Goal: Task Accomplishment & Management: Manage account settings

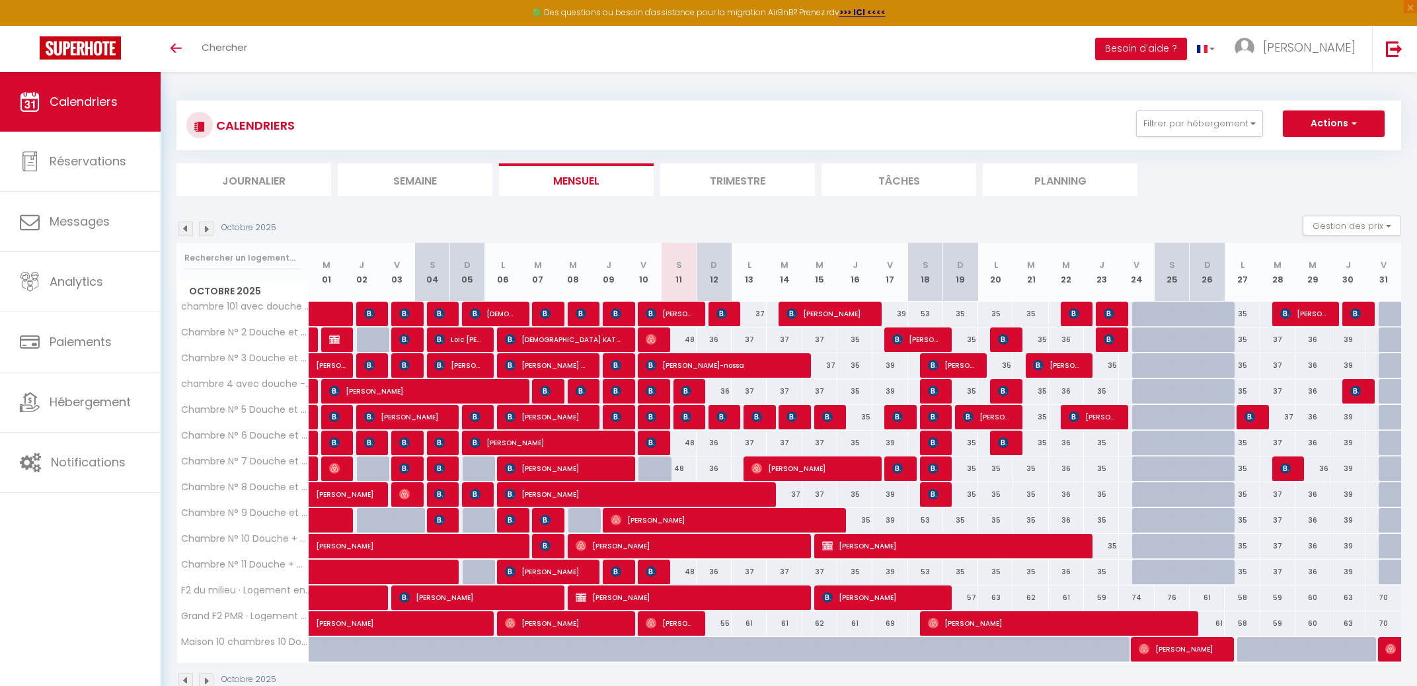
select select
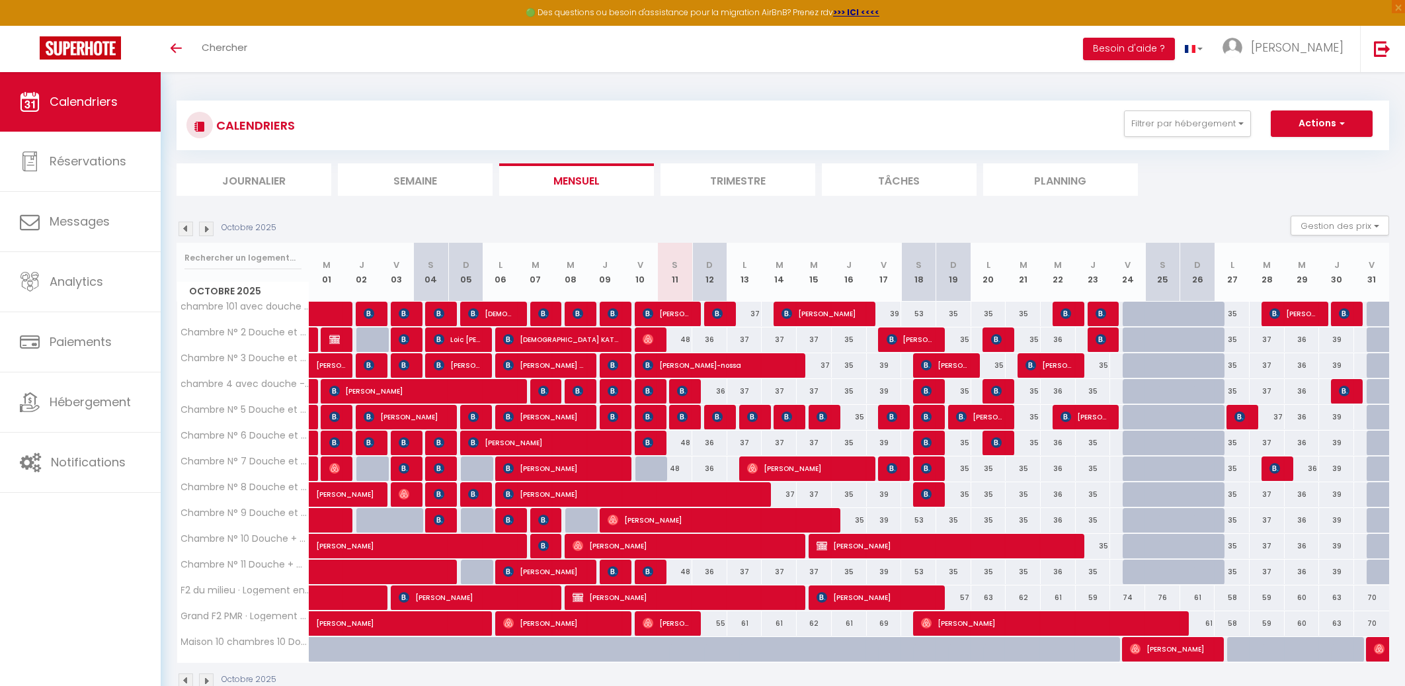
click at [647, 571] on img at bounding box center [648, 571] width 11 height 11
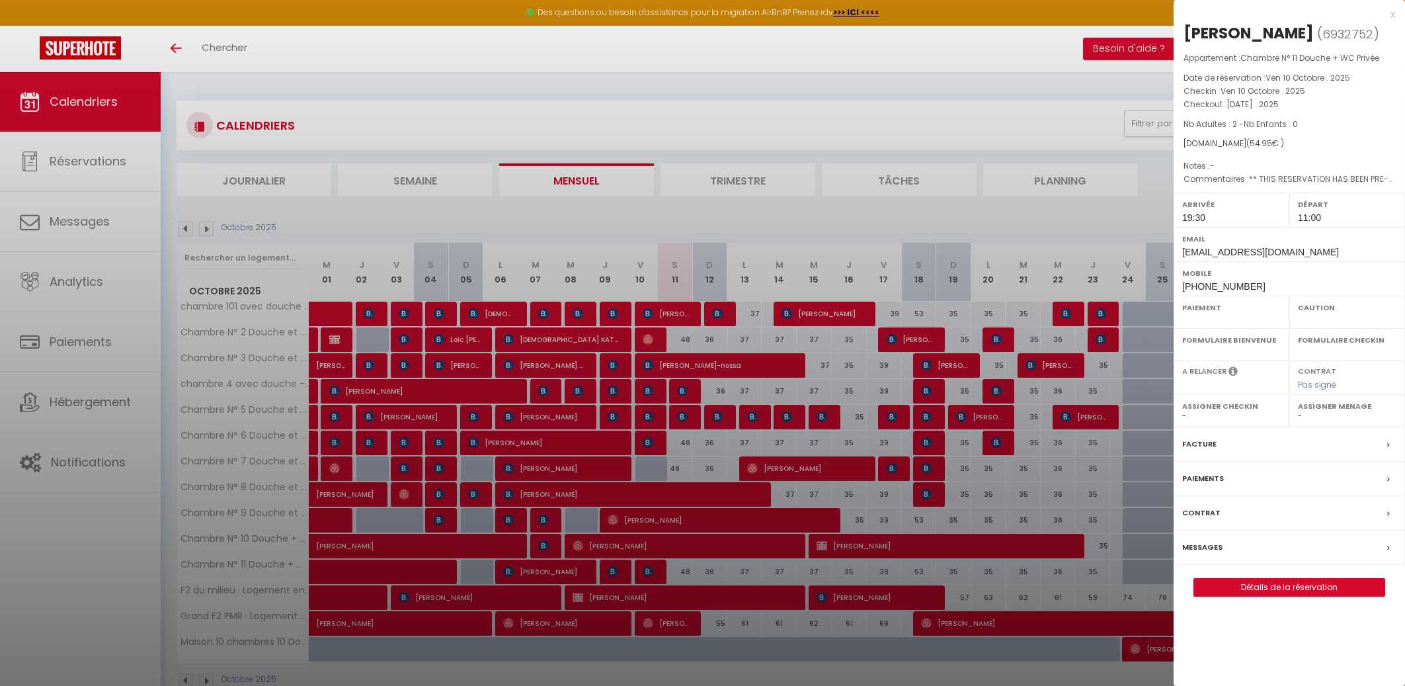
select select "OK"
select select "KO"
select select "1"
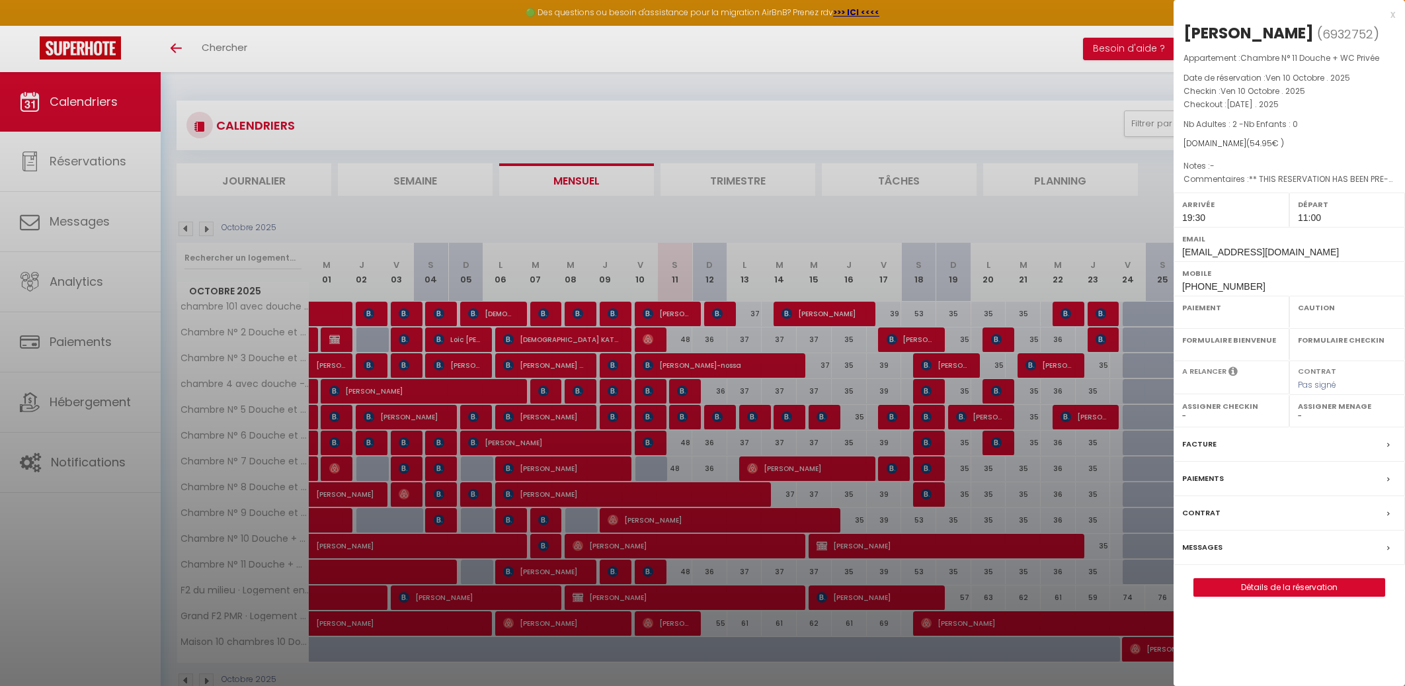
select select
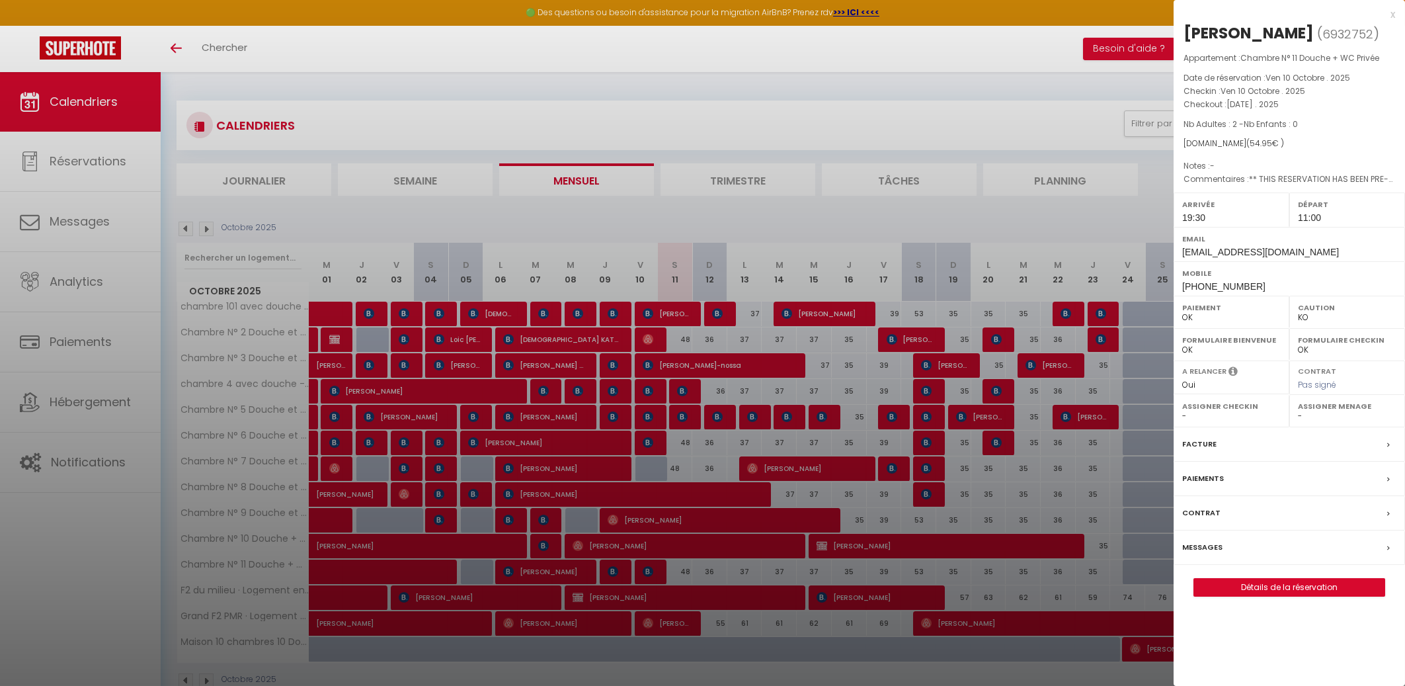
click at [649, 441] on div at bounding box center [702, 343] width 1405 height 686
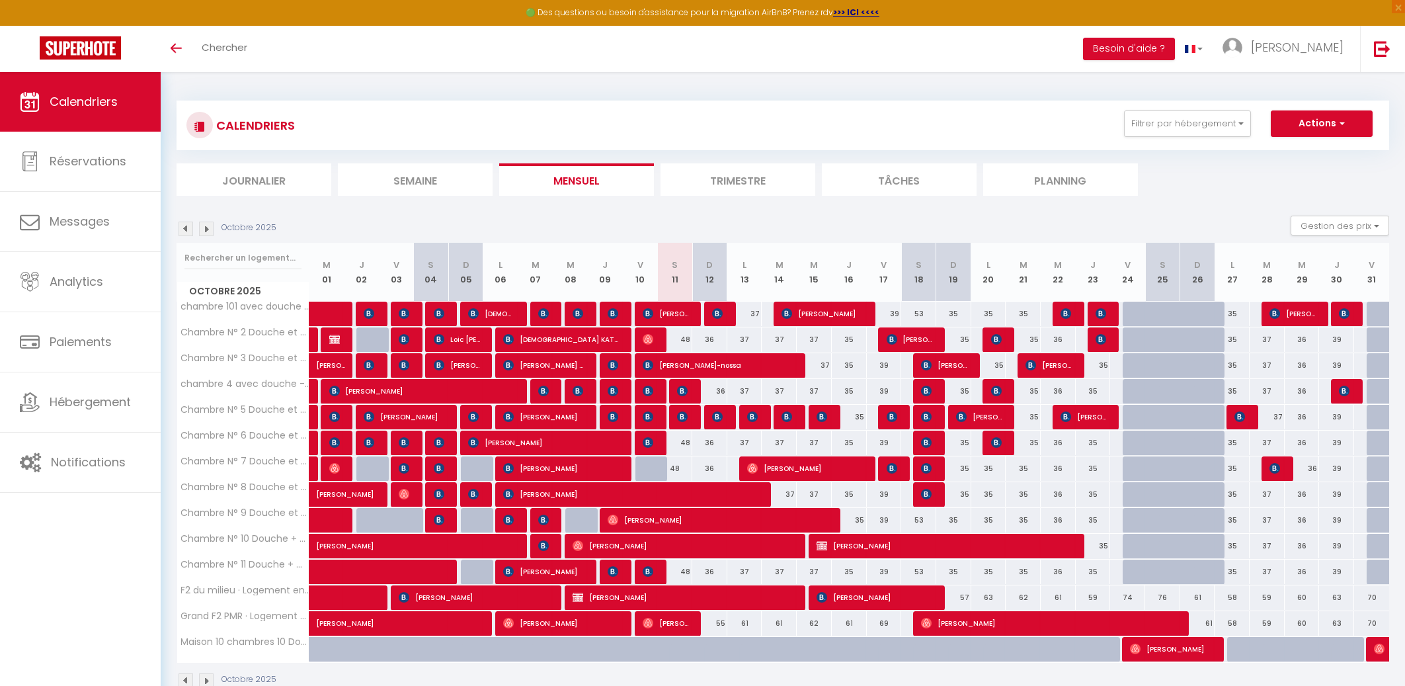
click at [649, 441] on img at bounding box center [648, 442] width 11 height 11
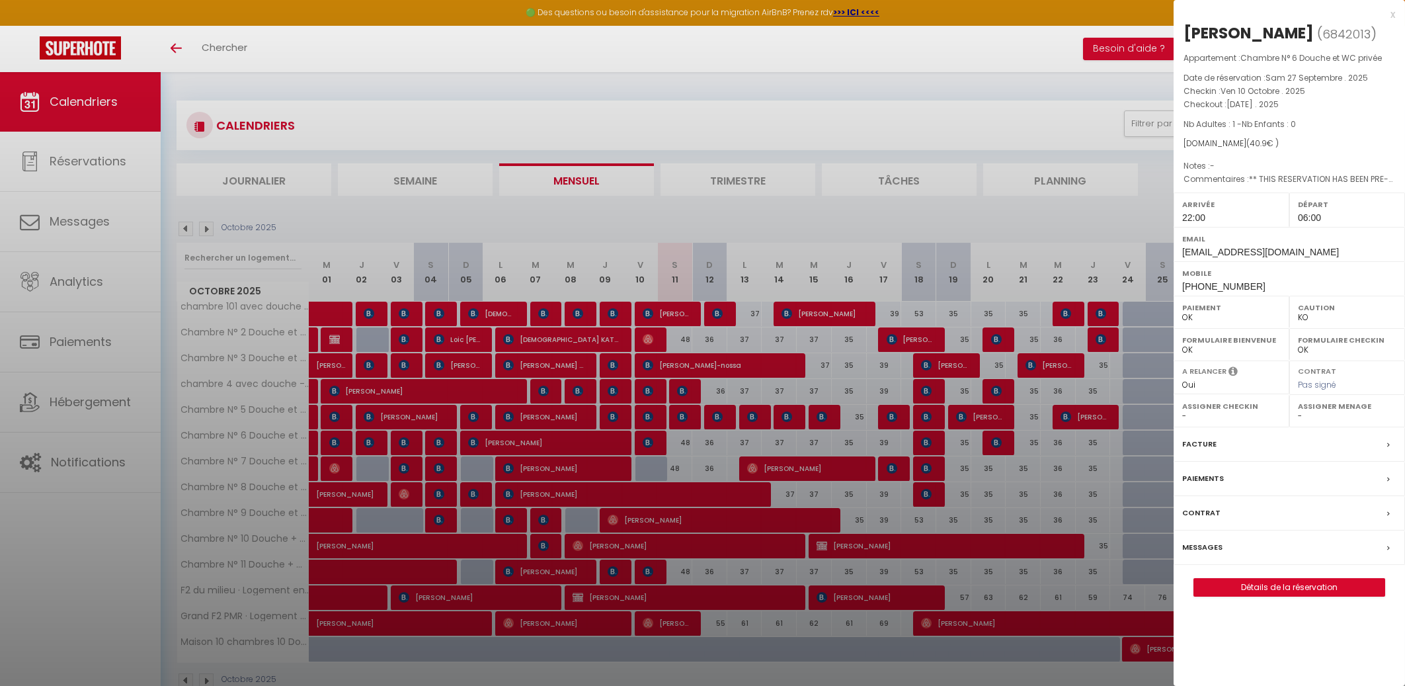
select select "OK"
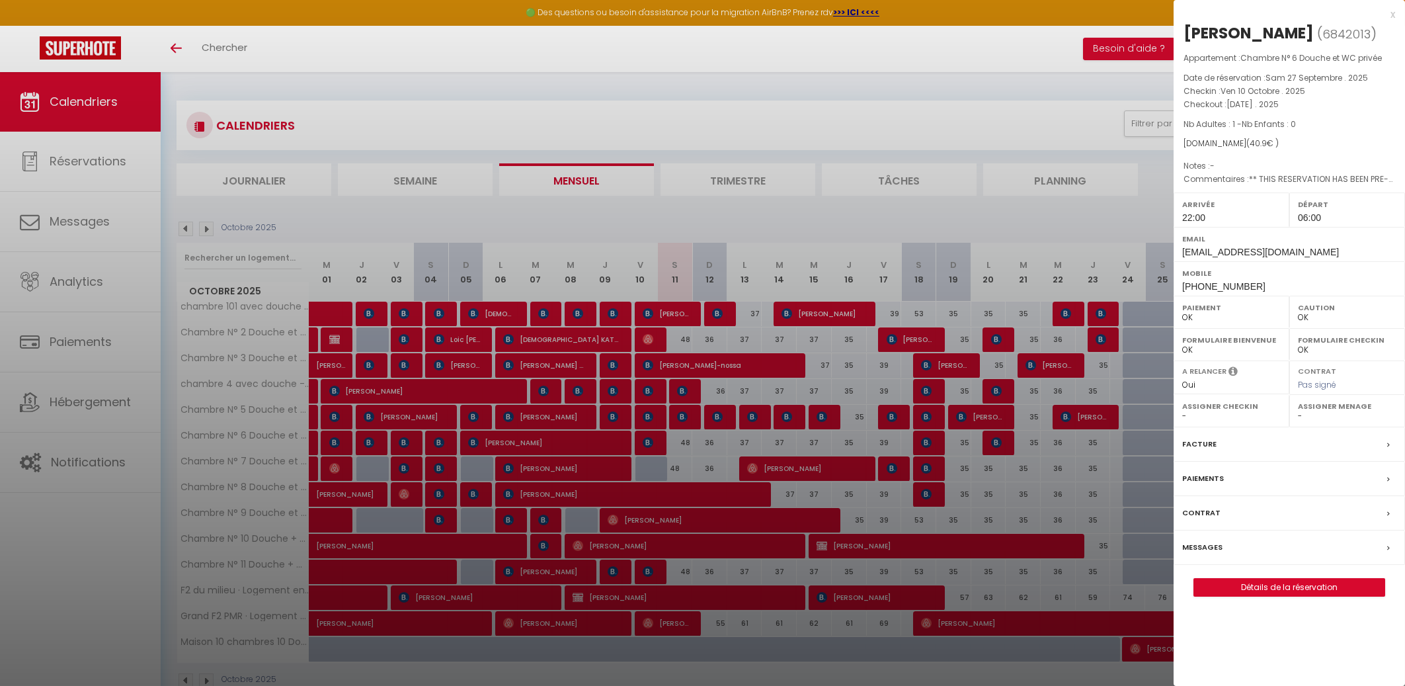
click at [645, 415] on div at bounding box center [702, 343] width 1405 height 686
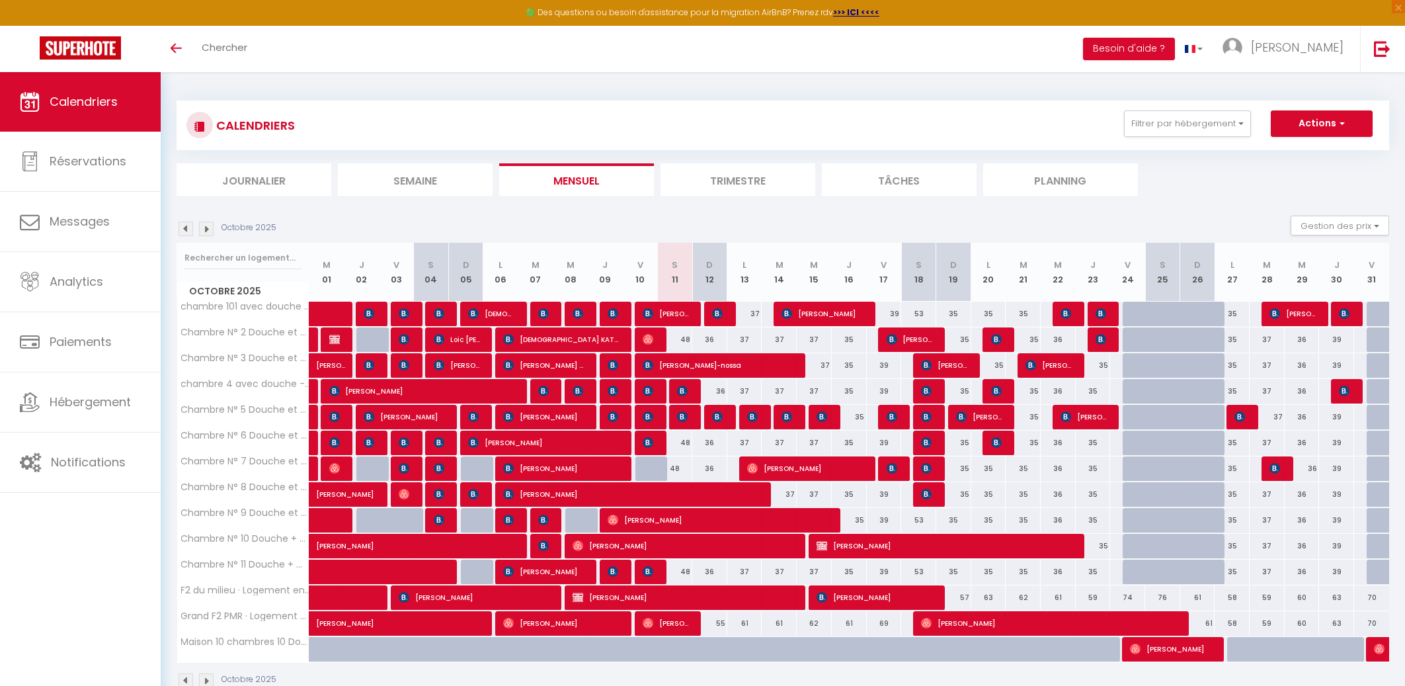
click at [645, 414] on img at bounding box center [648, 416] width 11 height 11
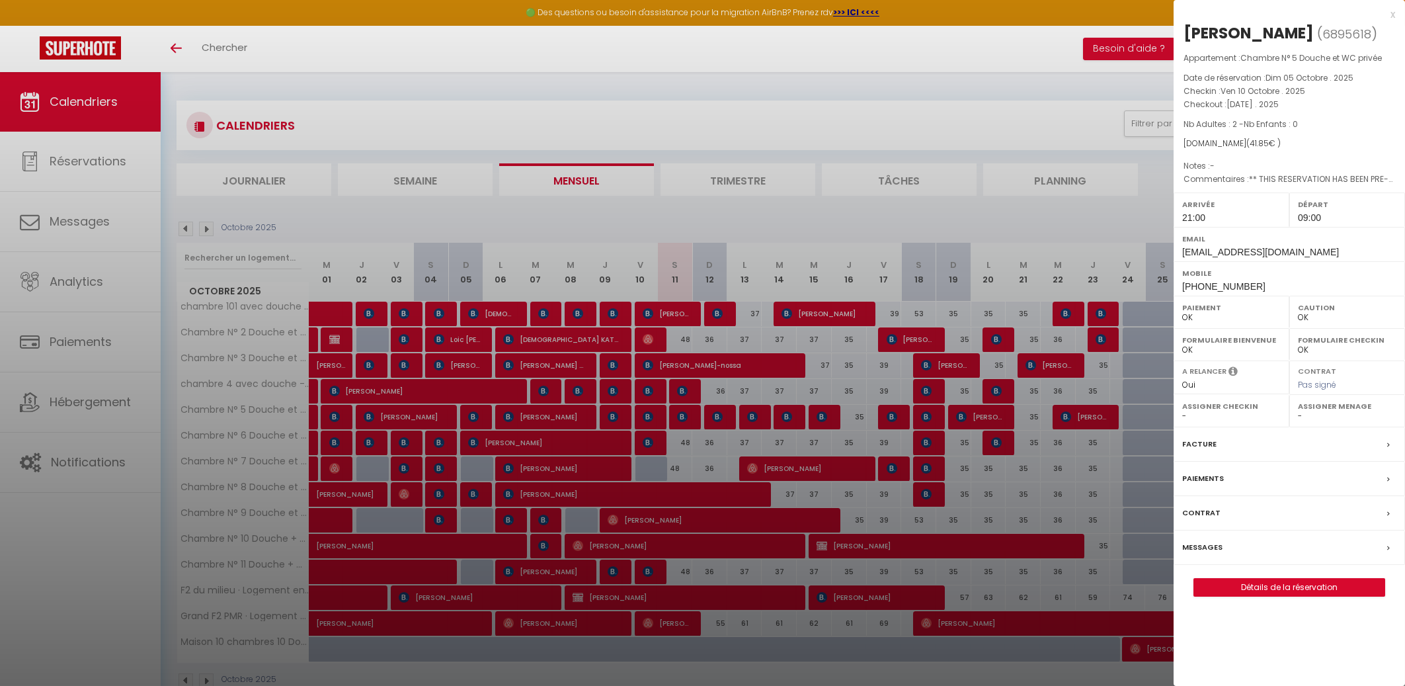
click at [647, 389] on div at bounding box center [702, 343] width 1405 height 686
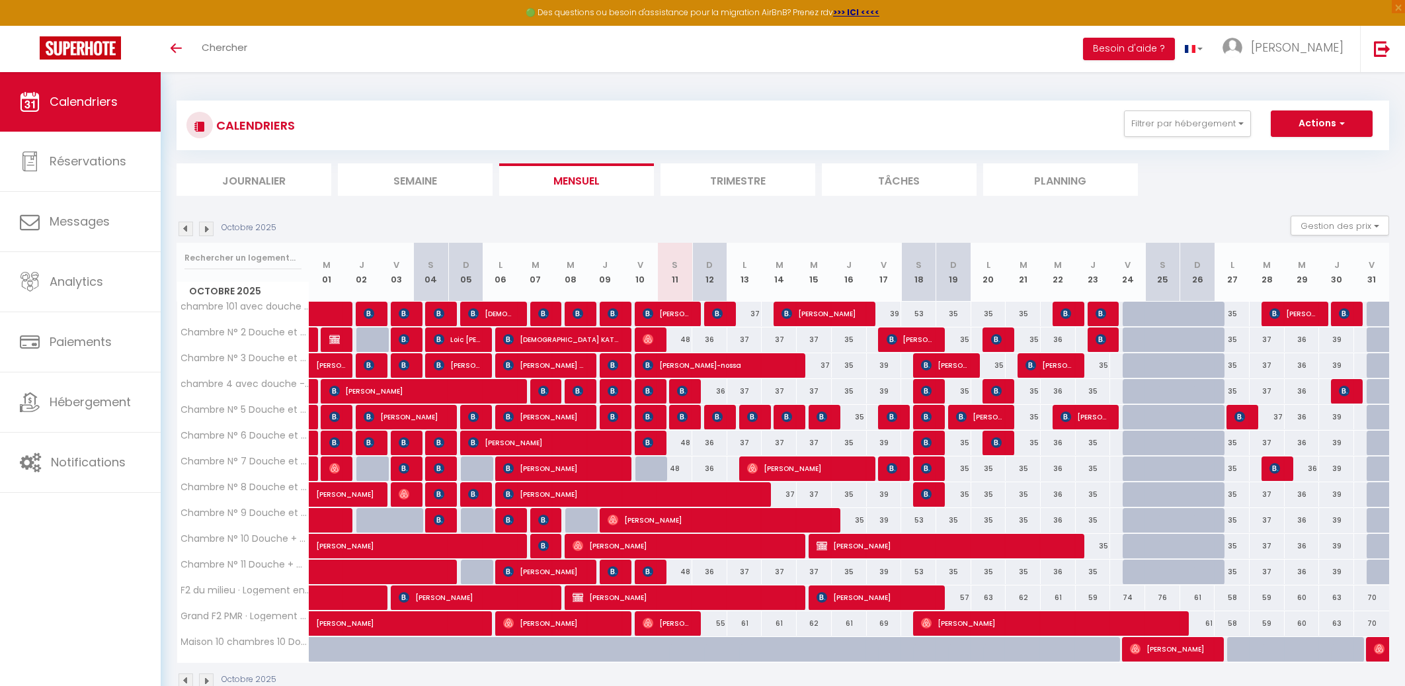
click at [647, 389] on img at bounding box center [648, 390] width 11 height 11
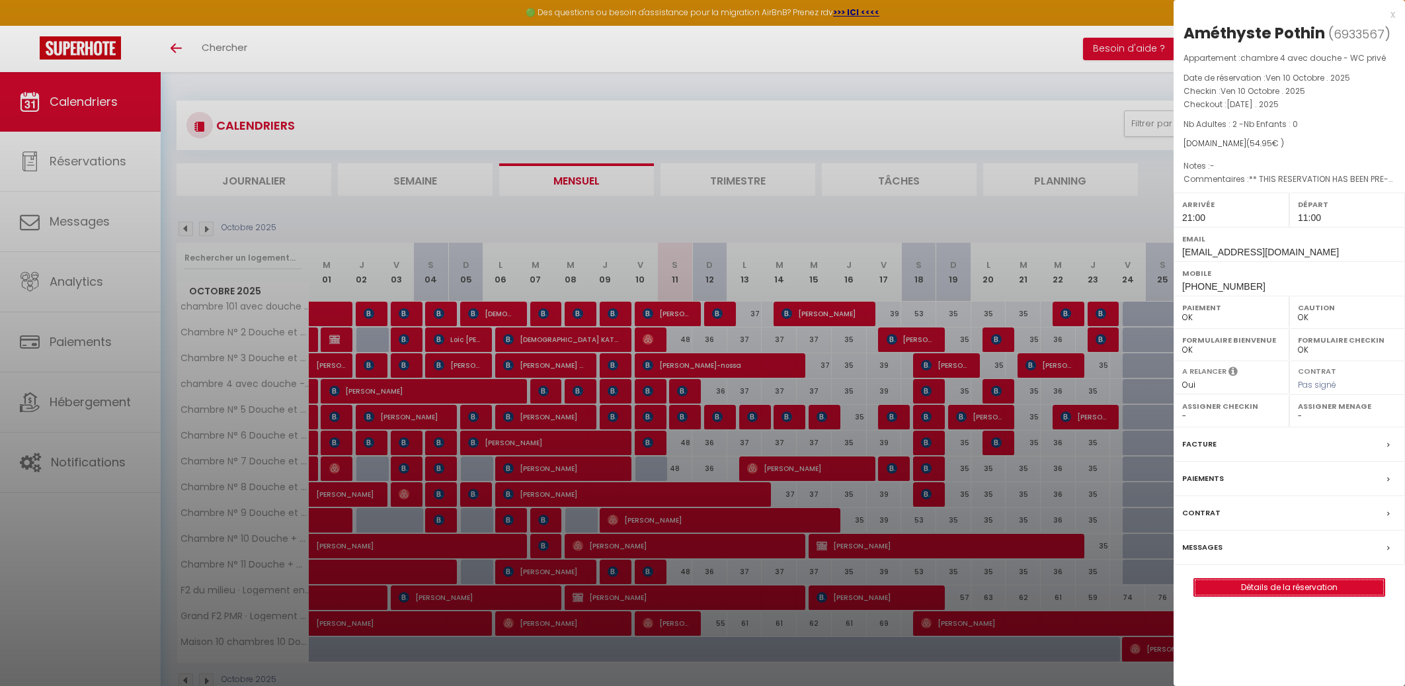
click at [1268, 583] on link "Détails de la réservation" at bounding box center [1289, 586] width 190 height 17
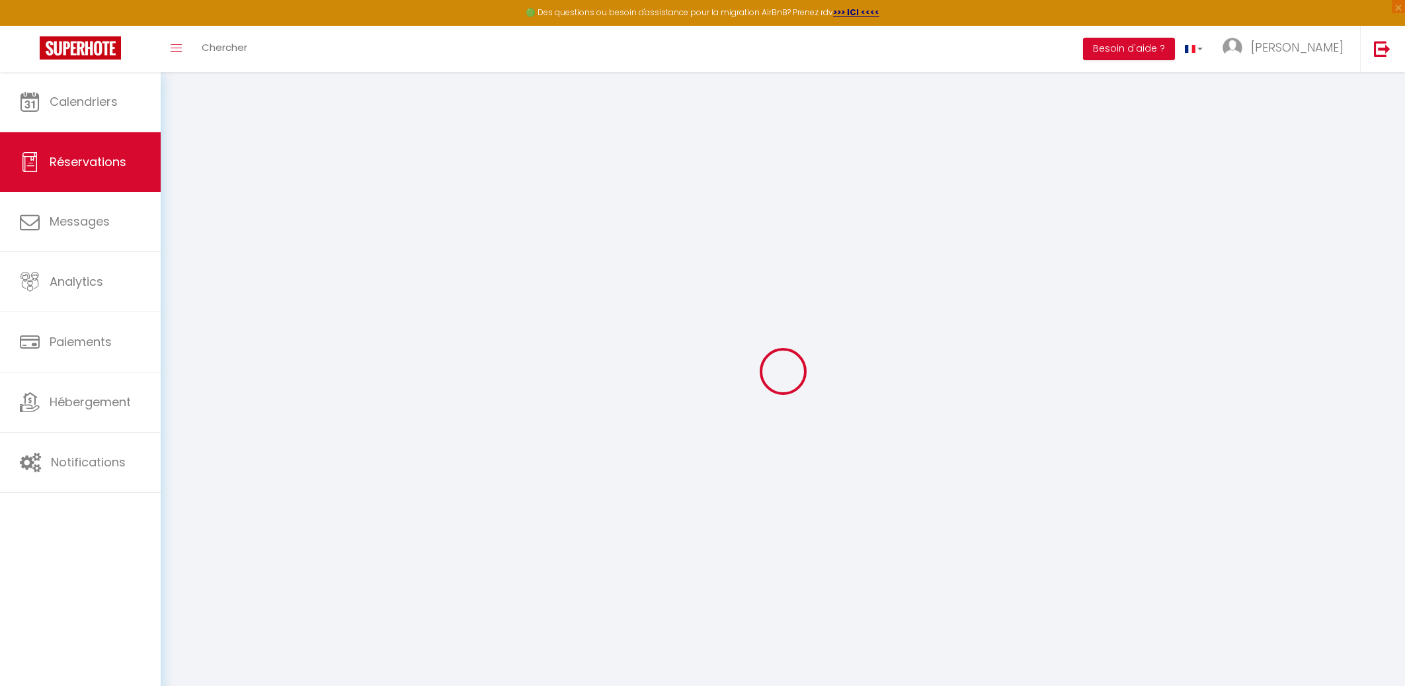
type input "Améthyste"
type input "Pothin"
type input "[EMAIL_ADDRESS][DOMAIN_NAME]"
type input "[PHONE_NUMBER]"
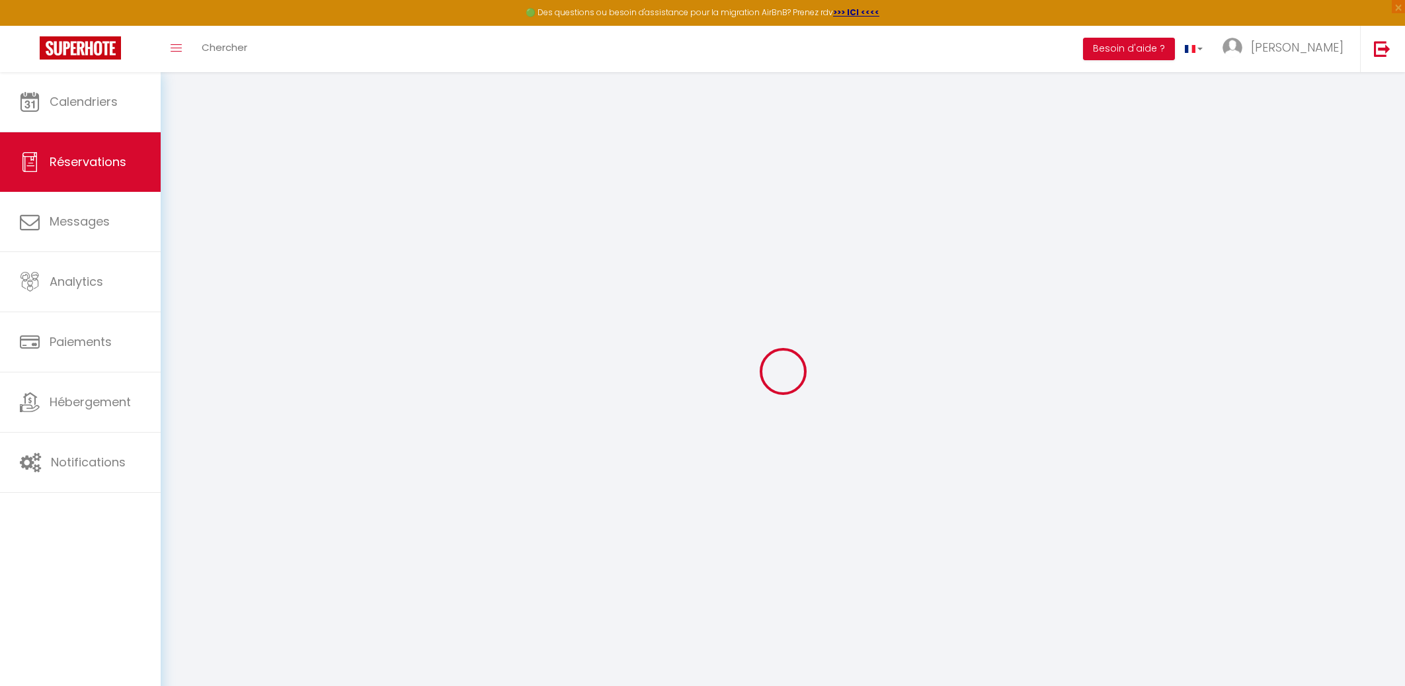
type input "[PHONE_NUMBER]"
select select "FR"
type input "11.44"
type input "0.77"
select select "42079"
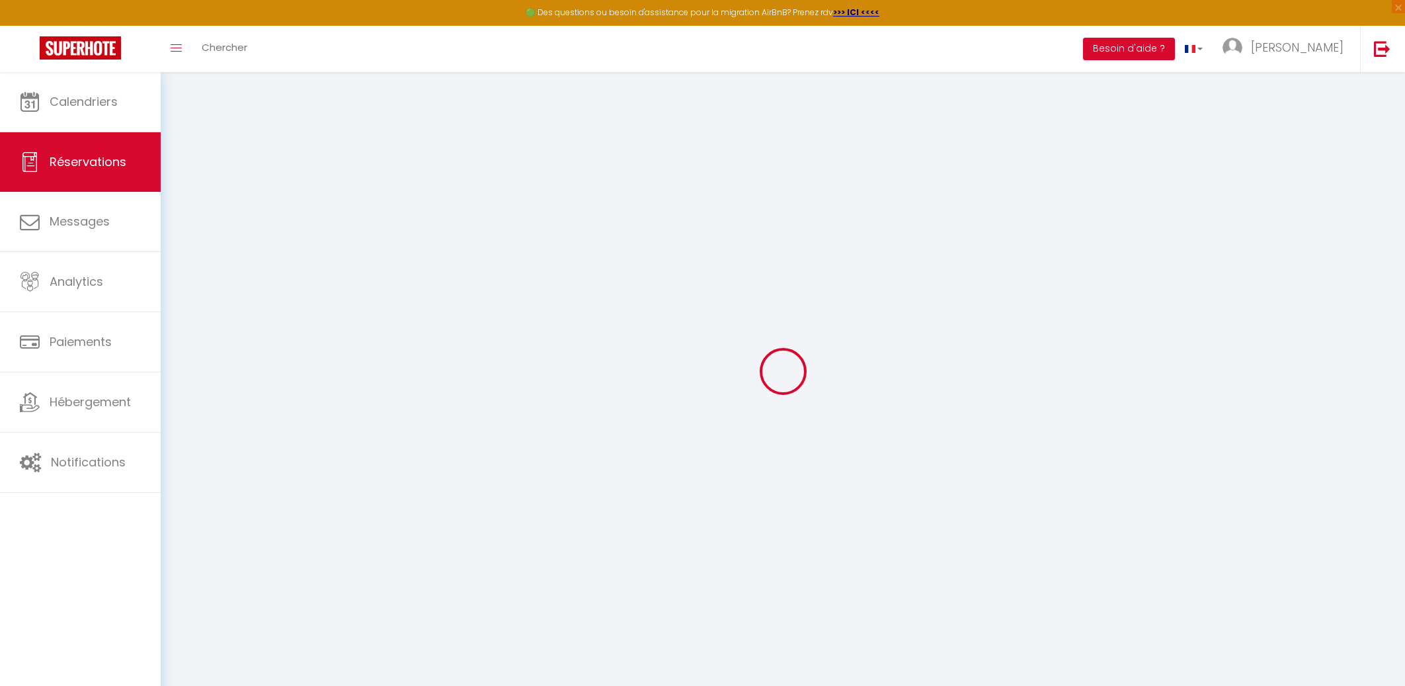
select select "1"
select select
type input "2"
select select "12"
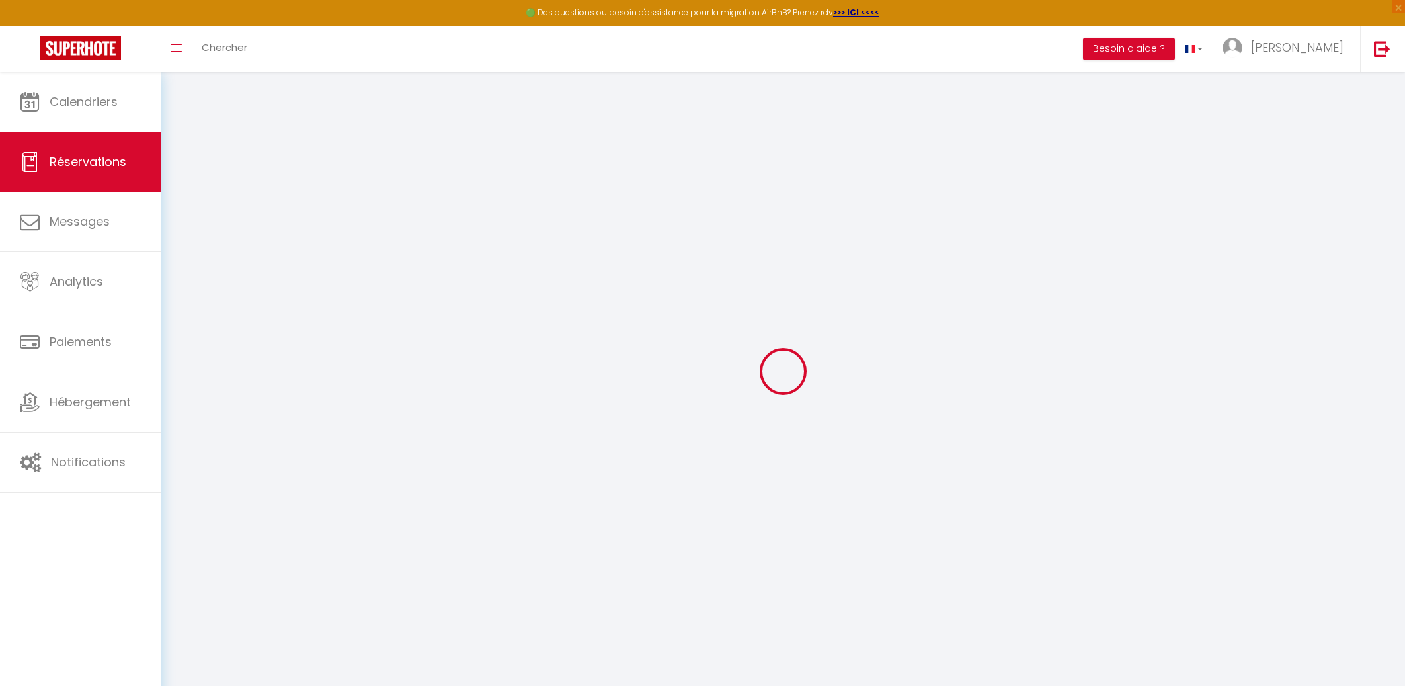
select select "15"
type input "52"
checkbox input "false"
type input "0"
select select "2"
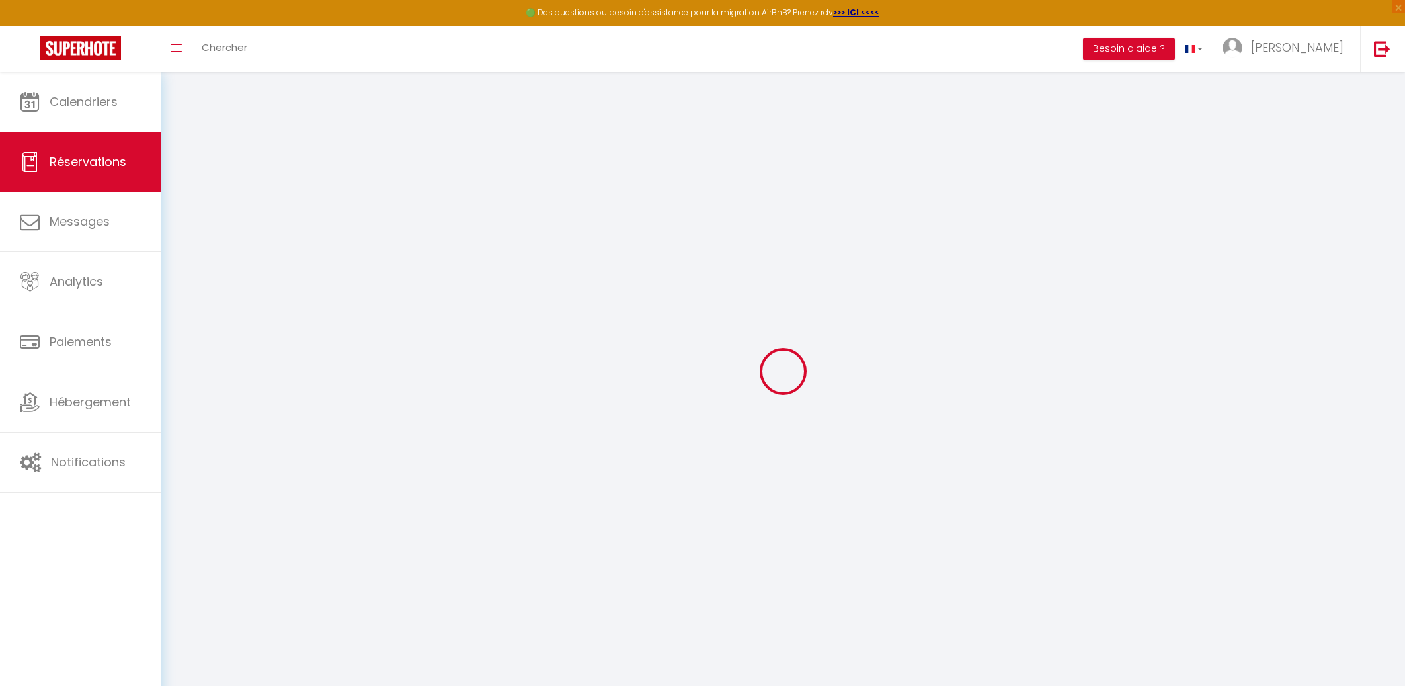
type input "0"
select select
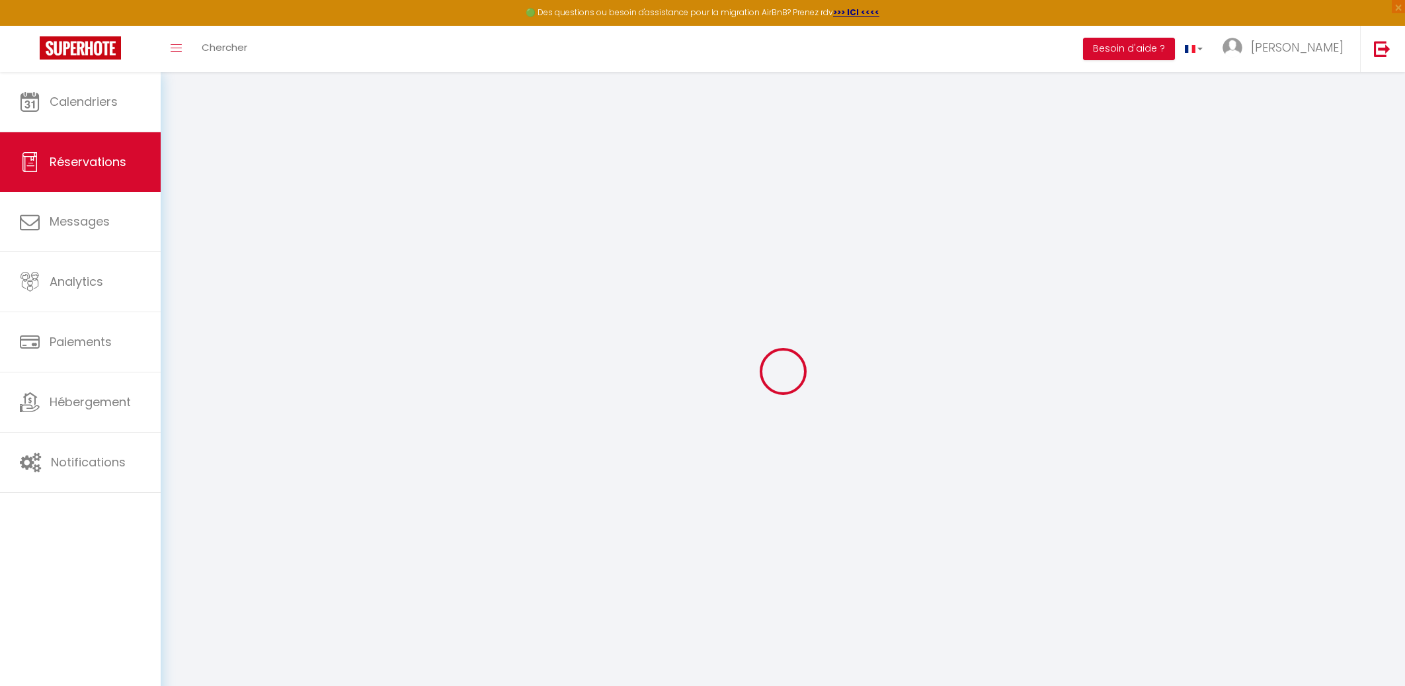
checkbox input "false"
select select
checkbox input "false"
select select
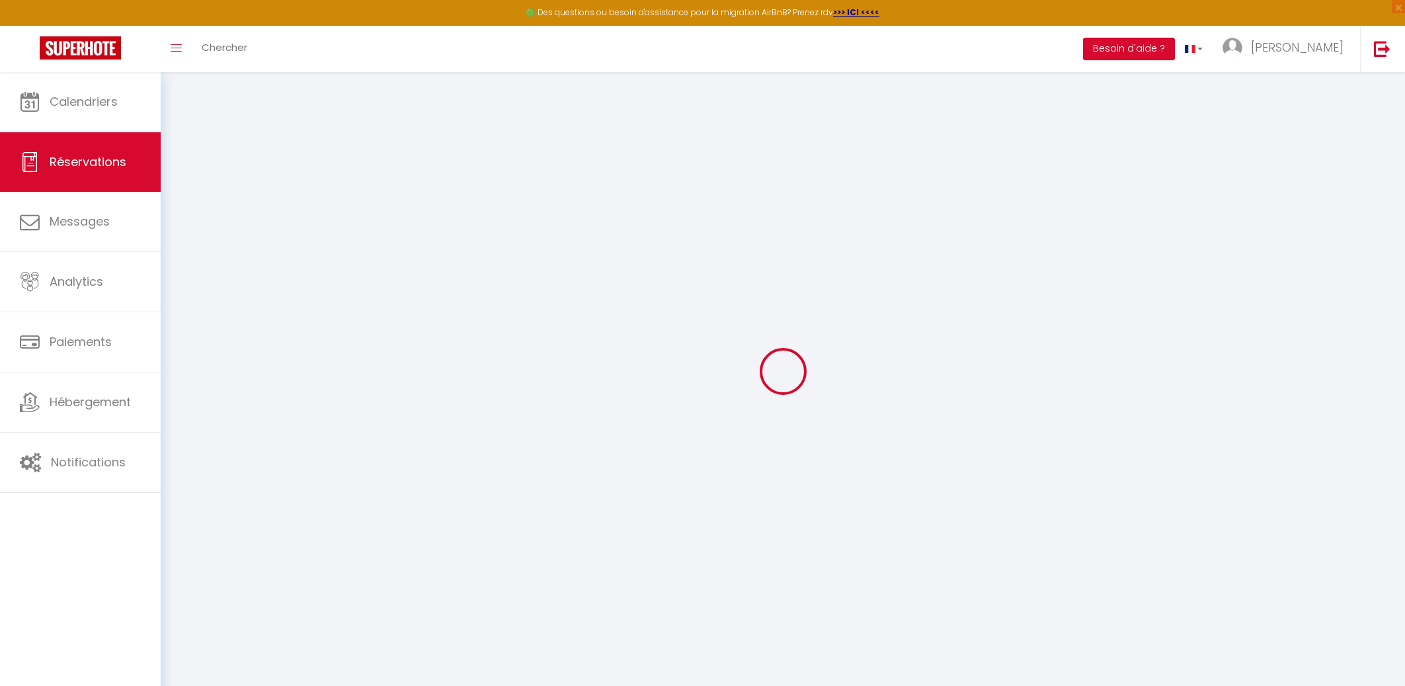
select select
checkbox input "false"
type textarea "** THIS RESERVATION HAS BEEN PRE-PAID ** BOOKING NOTE : Payment charge is EUR 0…"
select select
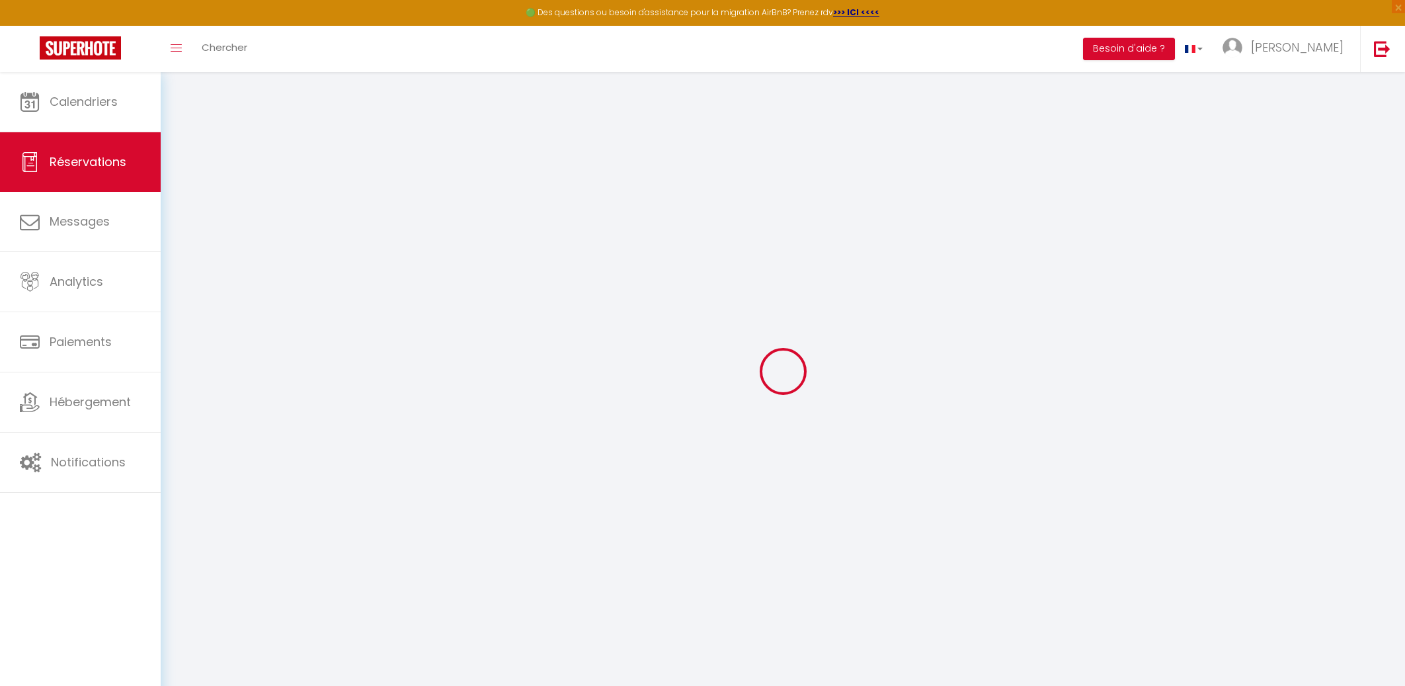
checkbox input "false"
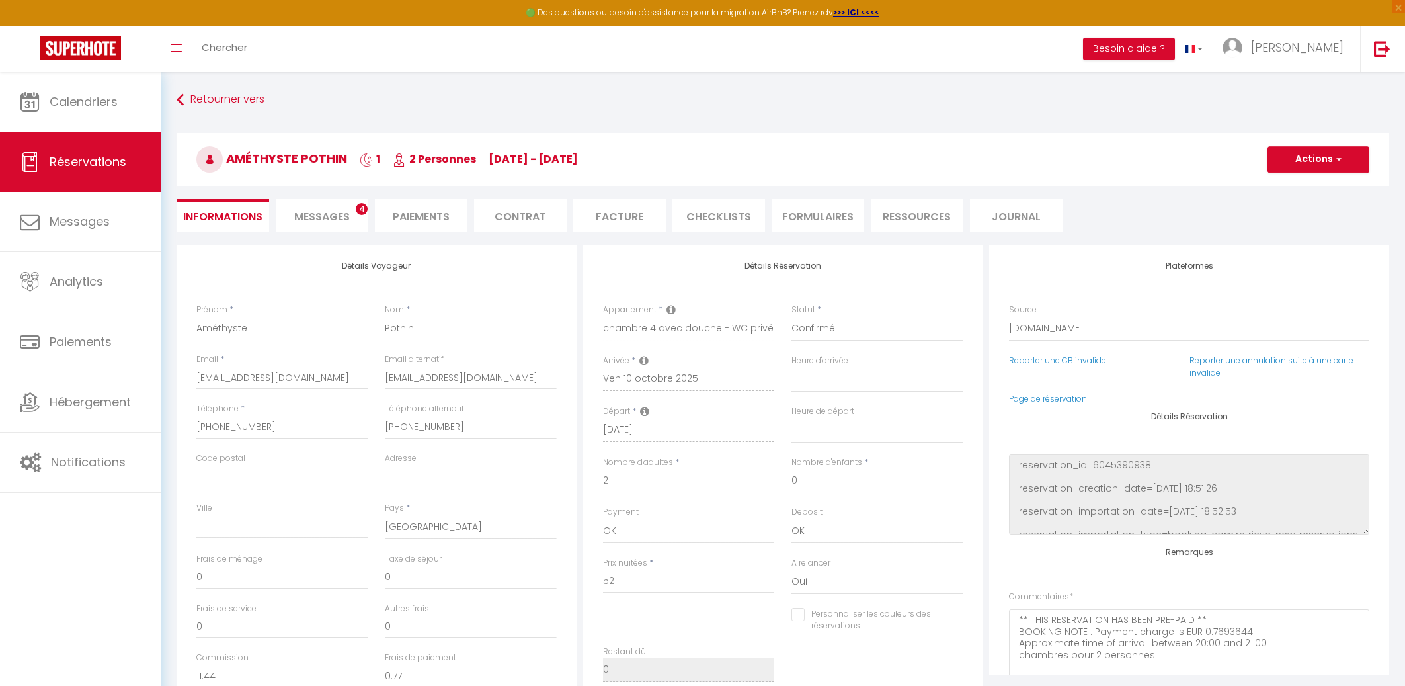
type input "2.95"
select select
checkbox input "false"
select select "21:00"
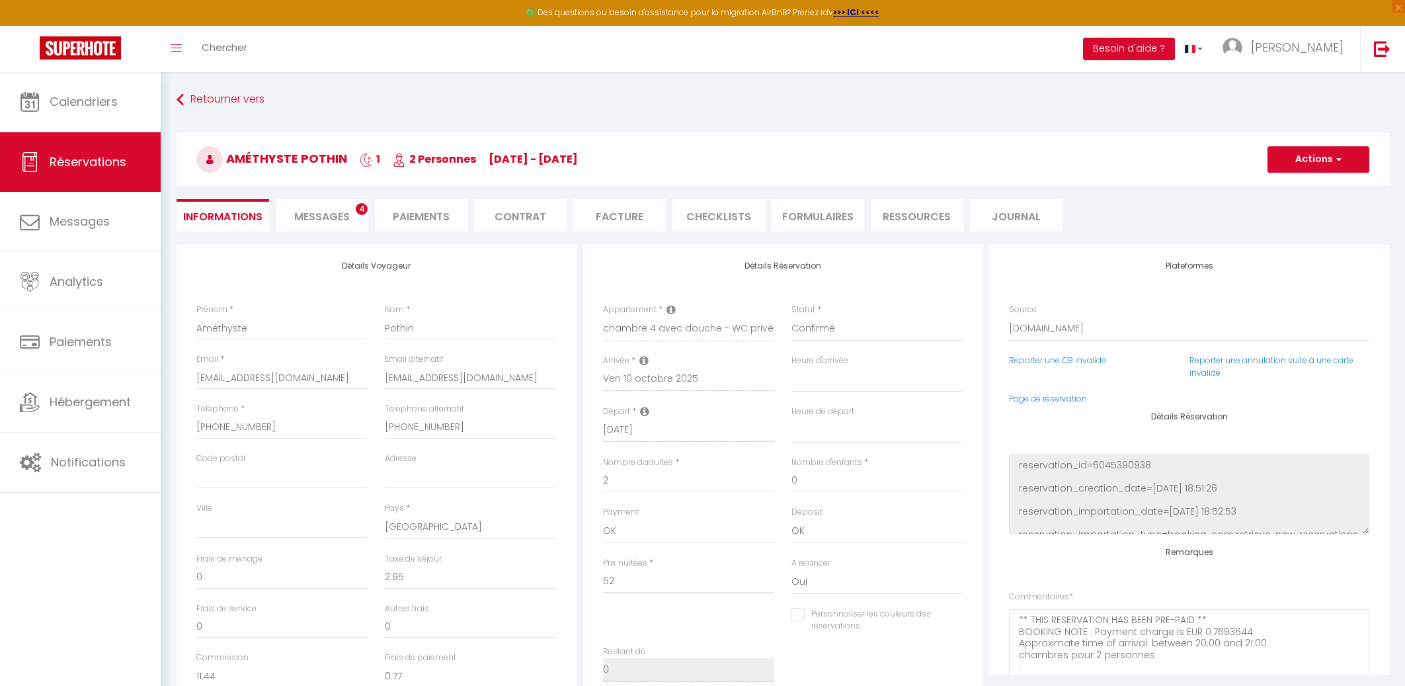
select select "11:00"
click at [918, 217] on li "Ressources" at bounding box center [917, 215] width 93 height 32
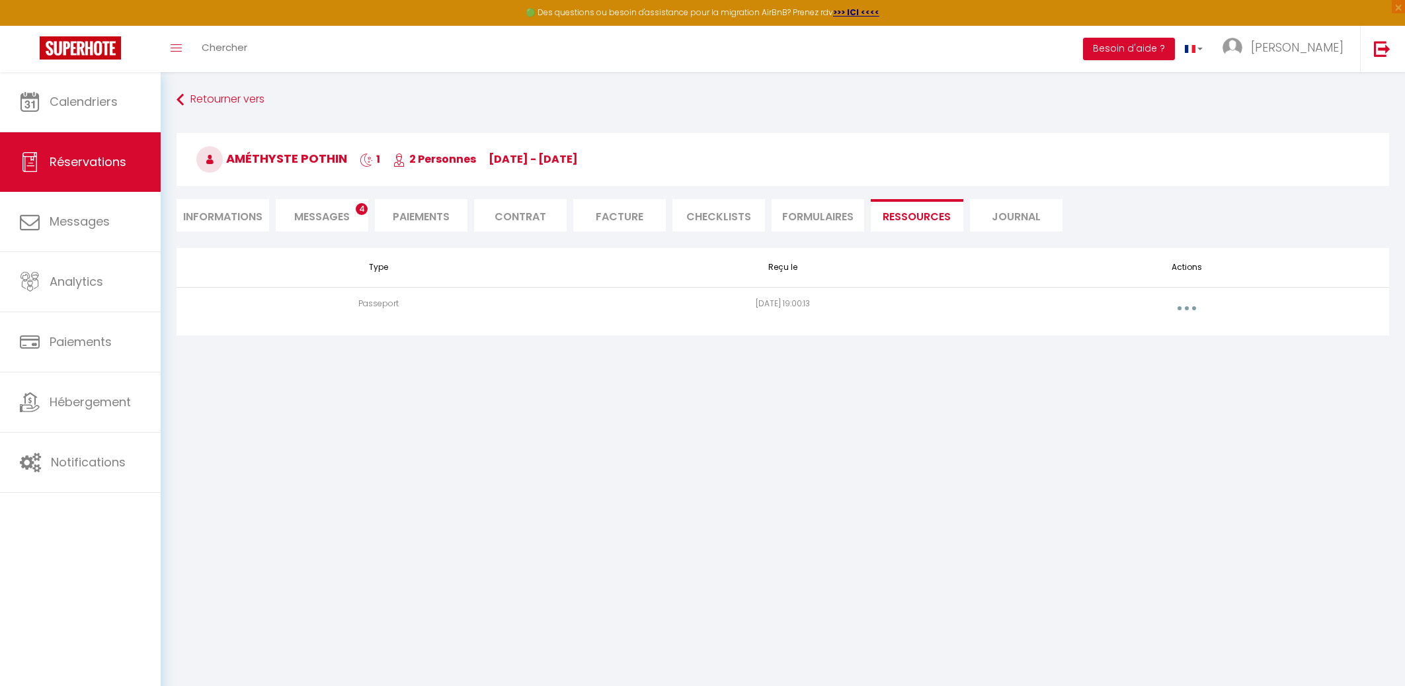
click at [1183, 304] on button "button" at bounding box center [1186, 308] width 37 height 21
click at [1140, 340] on link "Voir le document" at bounding box center [1152, 338] width 99 height 22
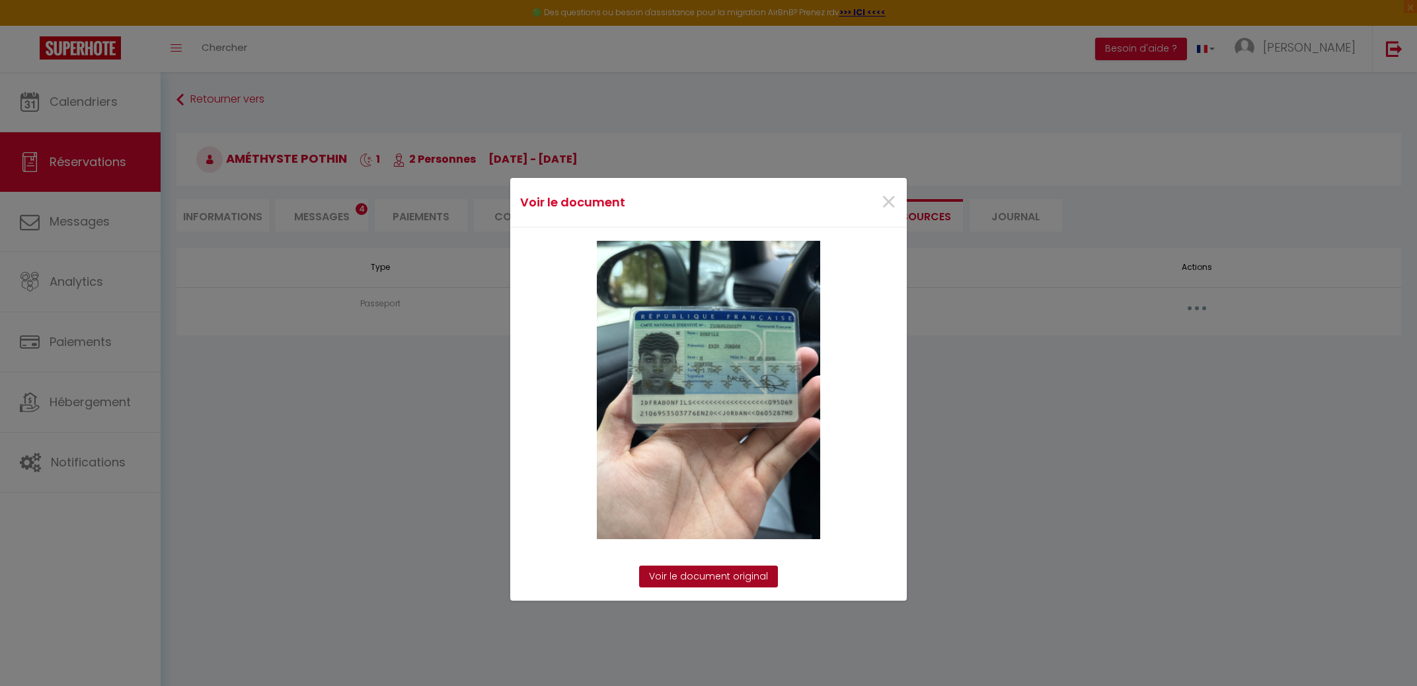
click at [694, 573] on link "Voir le document original" at bounding box center [708, 576] width 139 height 22
click at [881, 200] on span "×" at bounding box center [889, 202] width 17 height 40
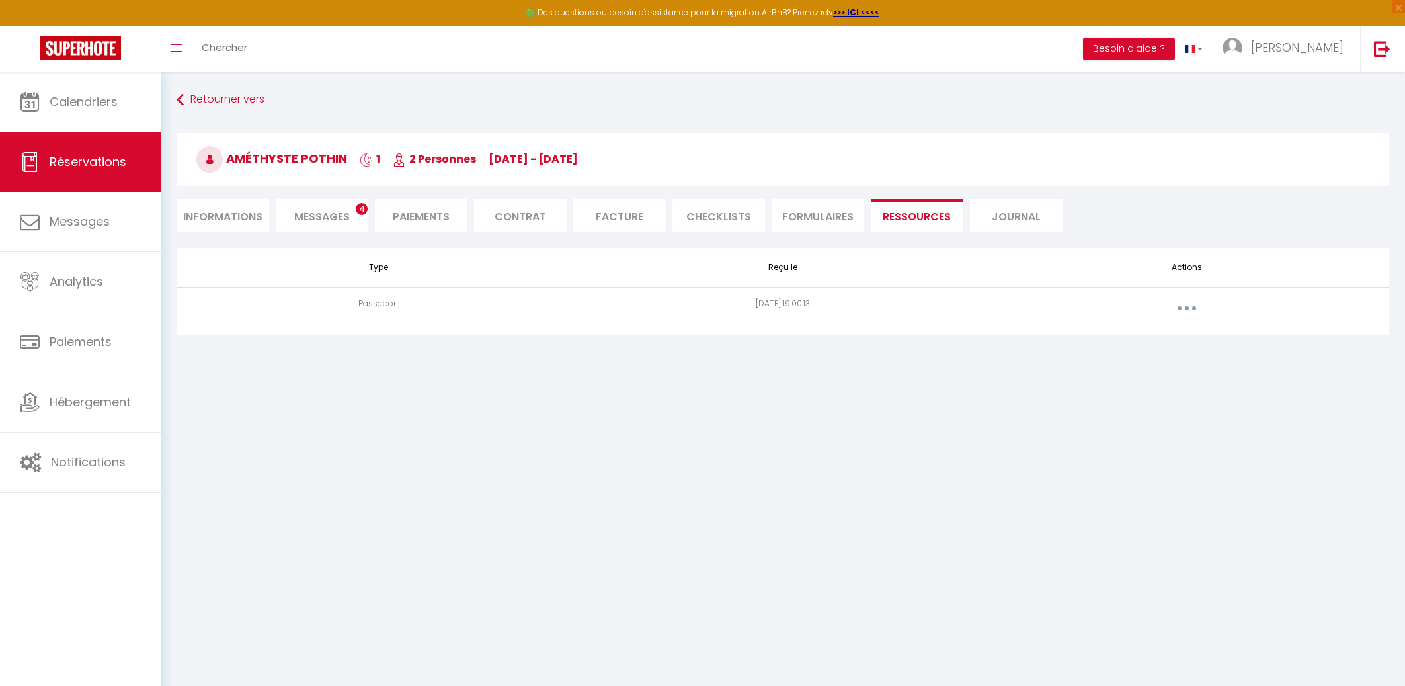
click at [323, 217] on span "Messages" at bounding box center [322, 216] width 56 height 15
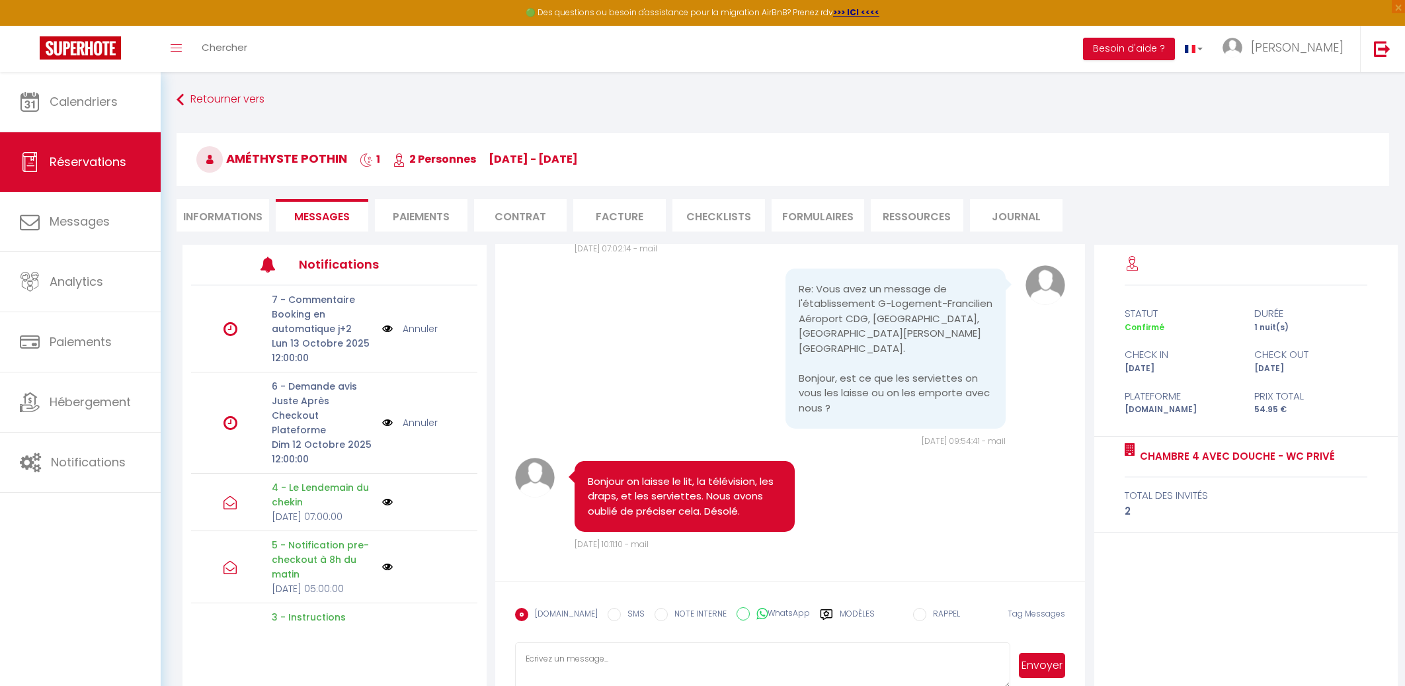
scroll to position [5001, 0]
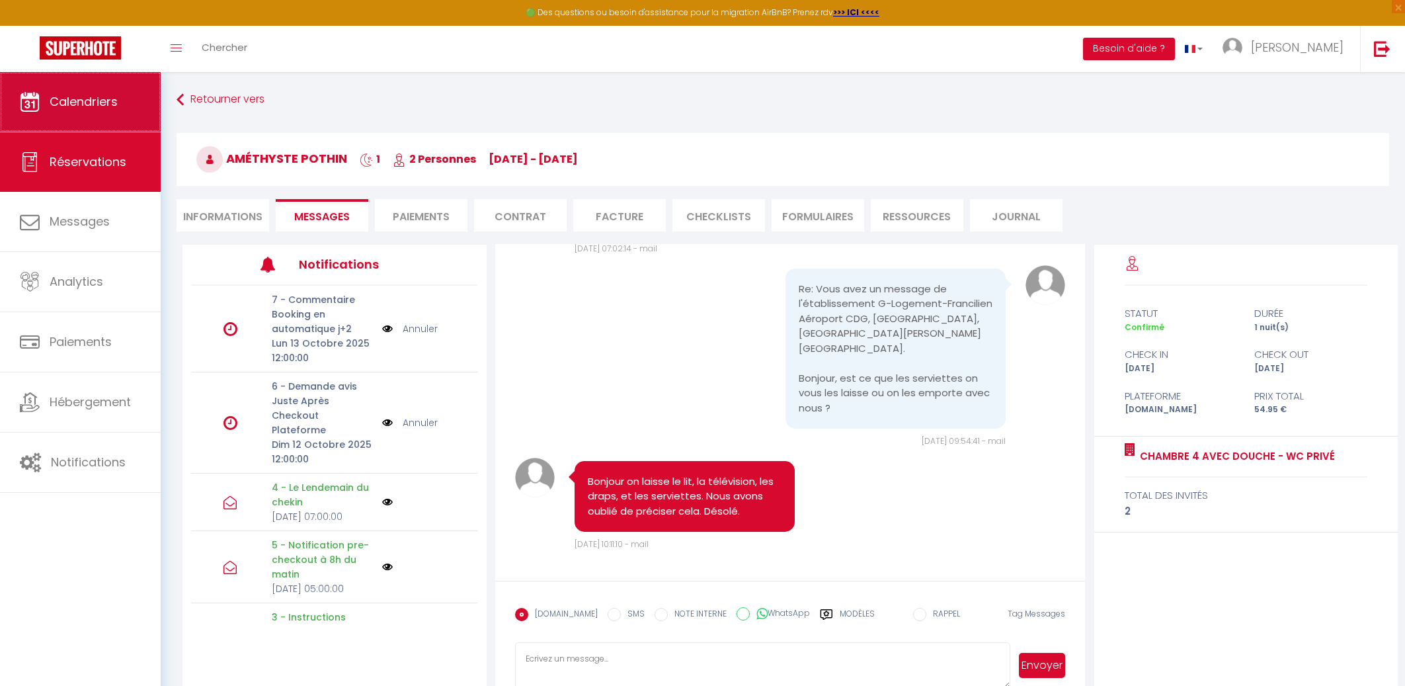
click at [99, 106] on span "Calendriers" at bounding box center [84, 101] width 68 height 17
